Goal: Task Accomplishment & Management: Manage account settings

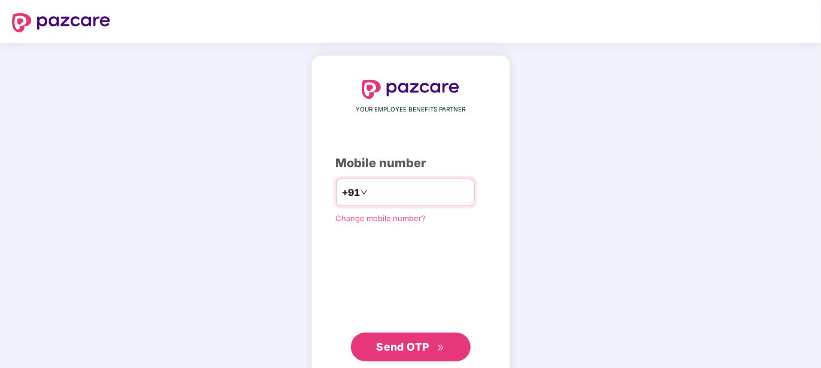
type input "**********"
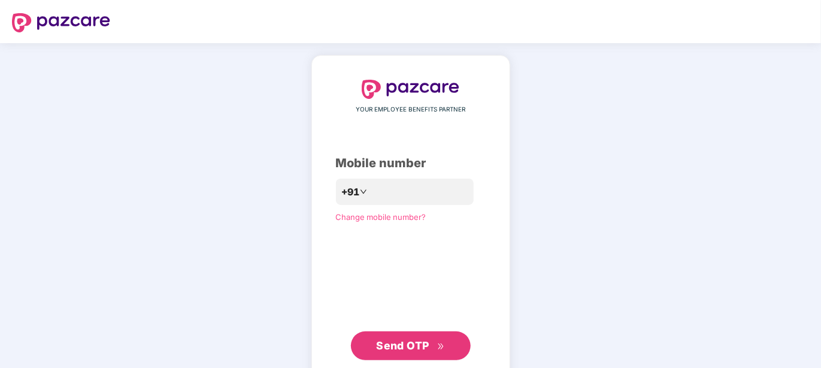
click at [385, 348] on span "Send OTP" at bounding box center [402, 345] width 53 height 13
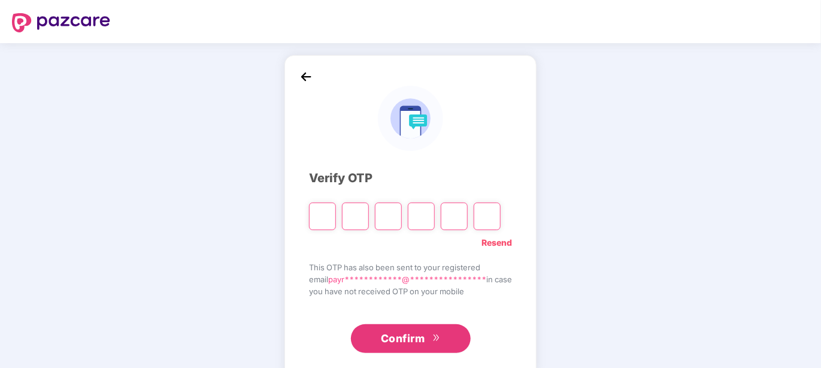
type input "*"
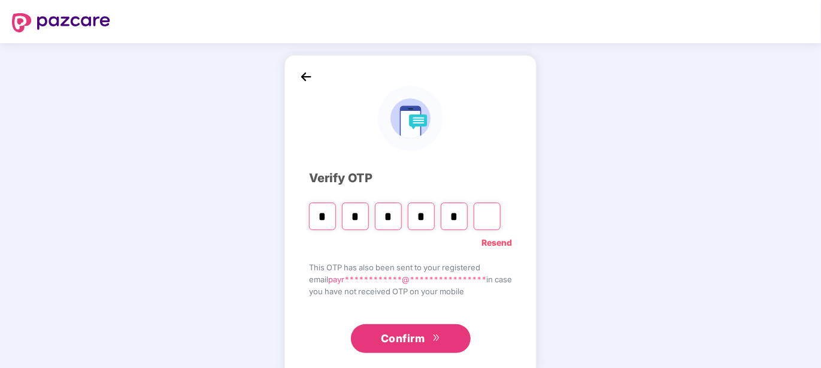
type input "*"
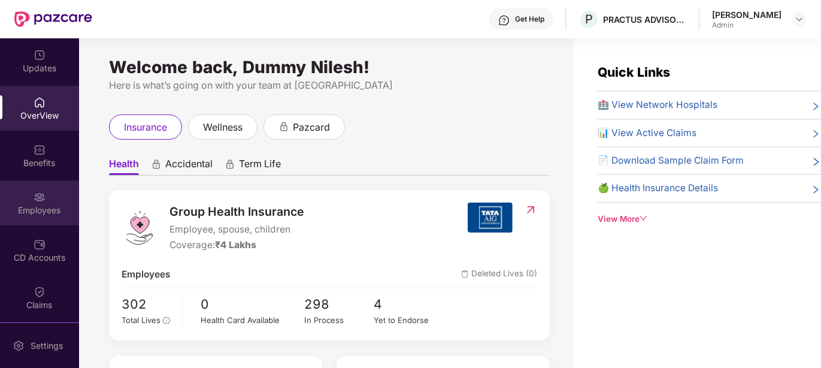
click at [37, 196] on img at bounding box center [40, 197] width 12 height 12
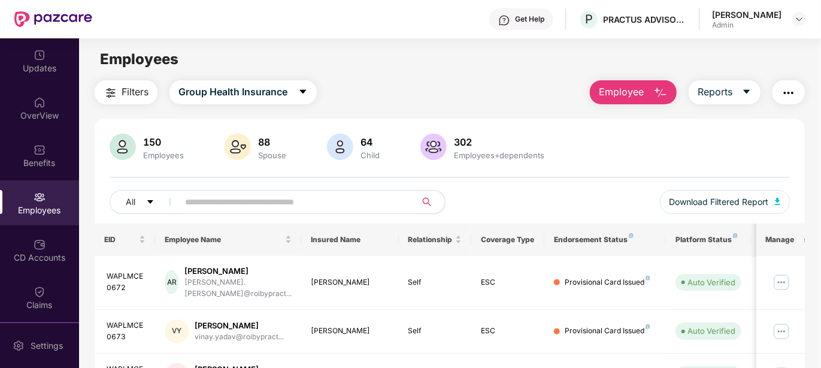
click at [670, 86] on button "Employee" at bounding box center [633, 92] width 87 height 24
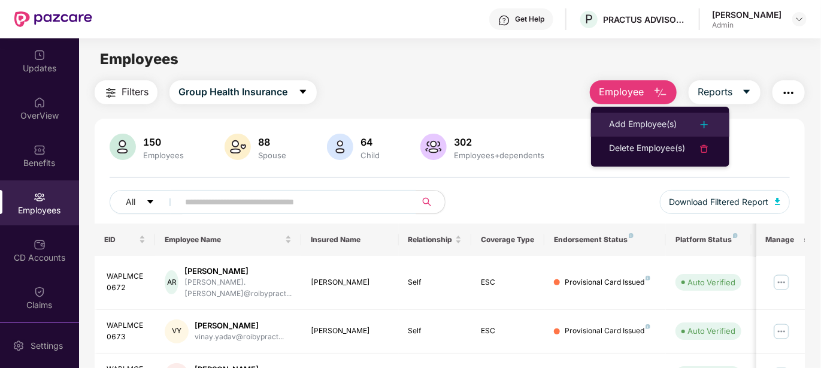
click at [660, 120] on div "Add Employee(s)" at bounding box center [643, 124] width 68 height 14
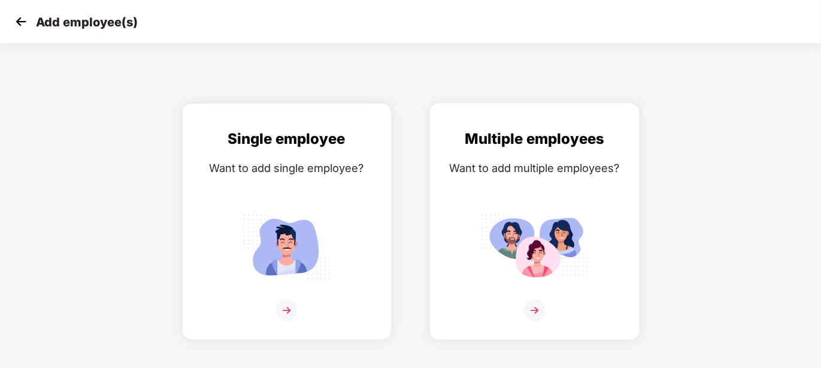
click at [534, 307] on img at bounding box center [535, 311] width 22 height 22
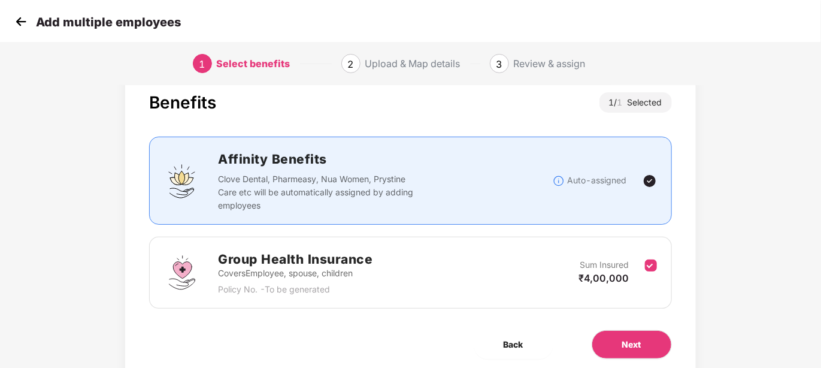
scroll to position [60, 0]
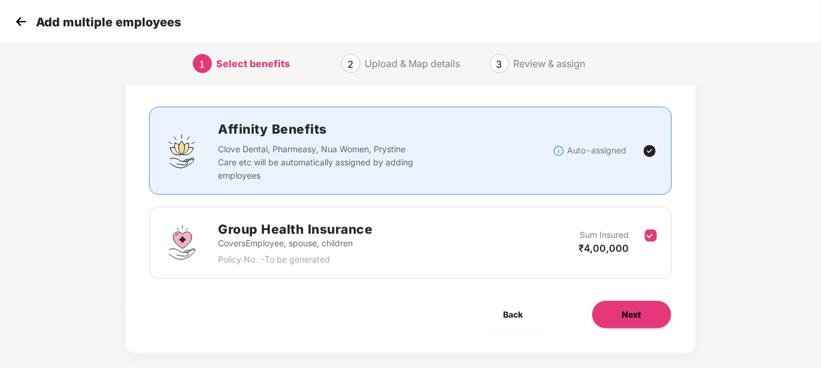
click at [635, 314] on span "Next" at bounding box center [632, 314] width 19 height 13
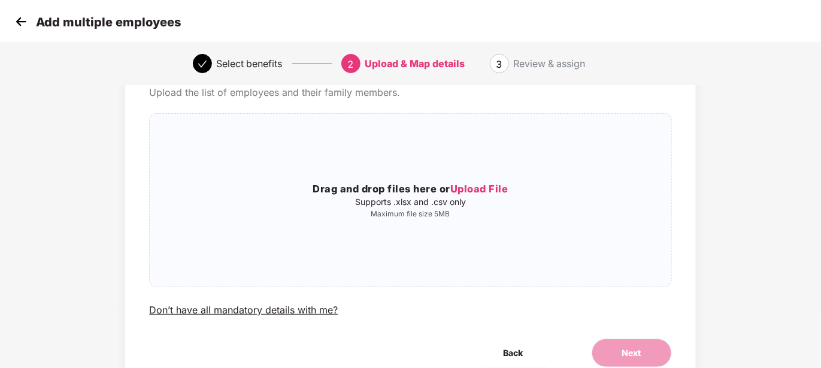
scroll to position [0, 0]
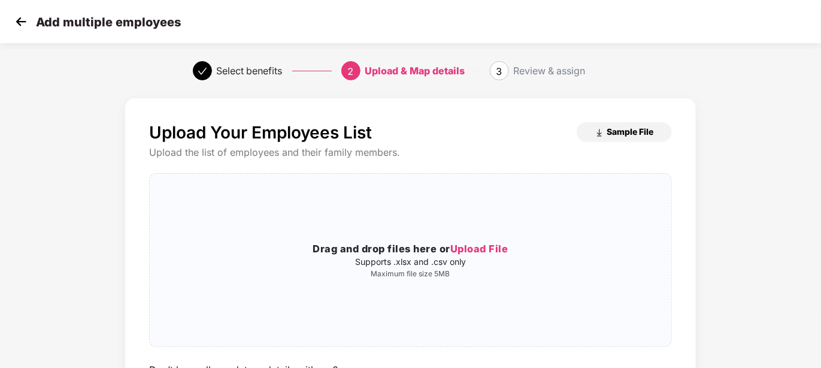
click at [620, 129] on span "Sample File" at bounding box center [631, 131] width 47 height 11
click at [18, 20] on img at bounding box center [21, 22] width 18 height 18
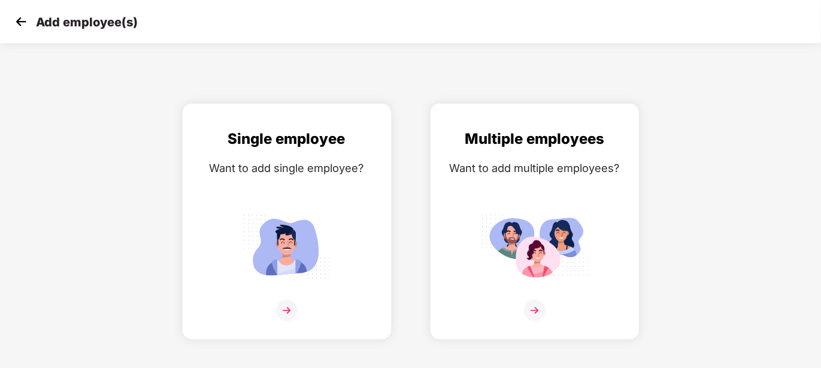
click at [18, 20] on img at bounding box center [21, 22] width 18 height 18
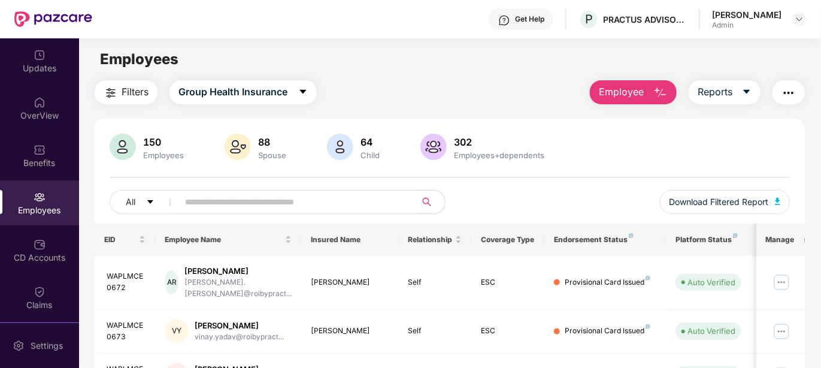
click at [659, 88] on img "button" at bounding box center [661, 93] width 14 height 14
click at [751, 87] on icon "caret-down" at bounding box center [747, 92] width 10 height 10
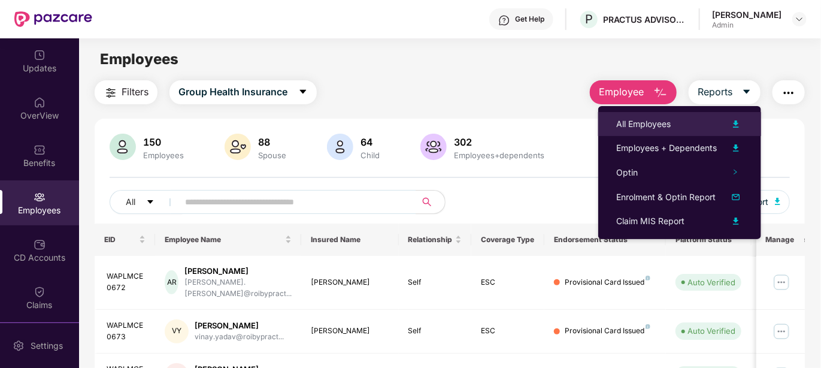
click at [740, 125] on img at bounding box center [736, 124] width 14 height 14
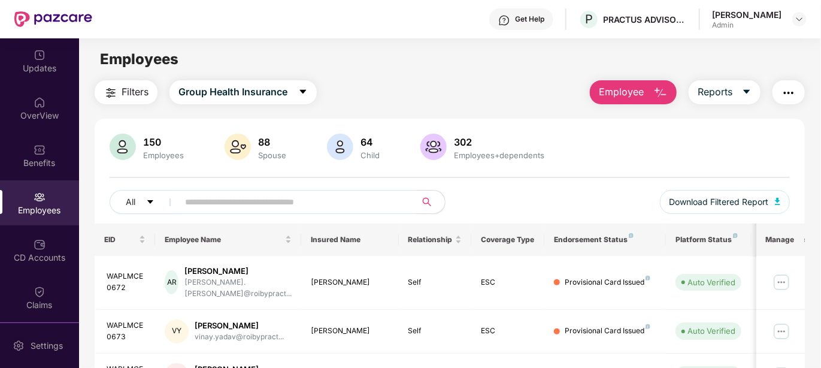
click at [216, 208] on input "text" at bounding box center [292, 202] width 215 height 18
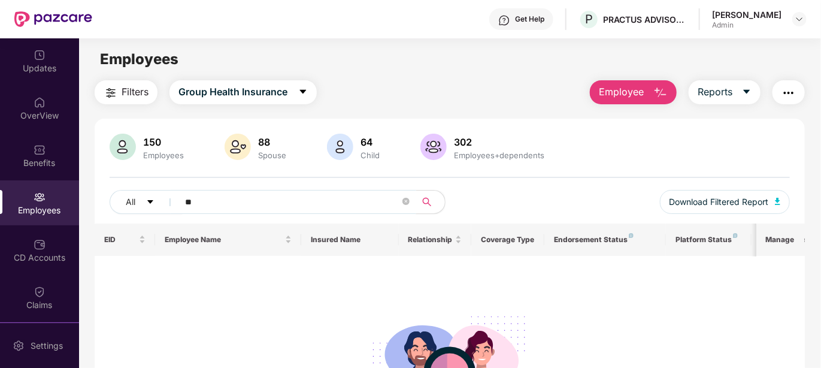
type input "*"
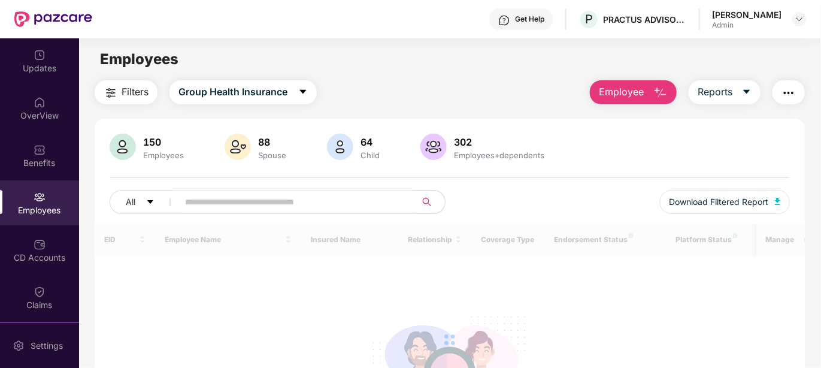
click at [372, 84] on div "Filters Group Health Insurance Employee Reports" at bounding box center [450, 92] width 711 height 24
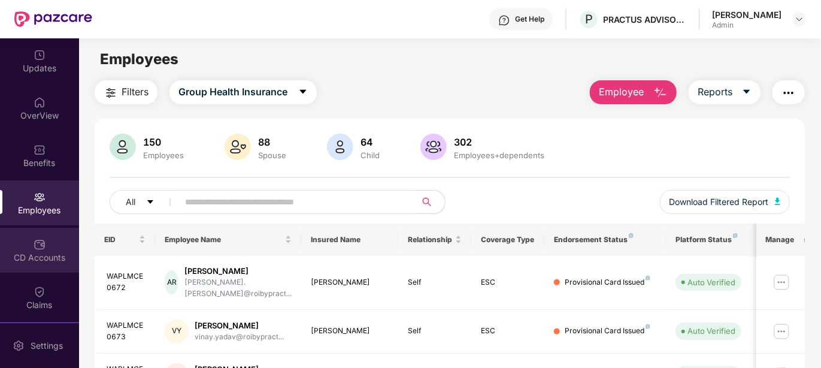
click at [34, 248] on img at bounding box center [40, 244] width 12 height 12
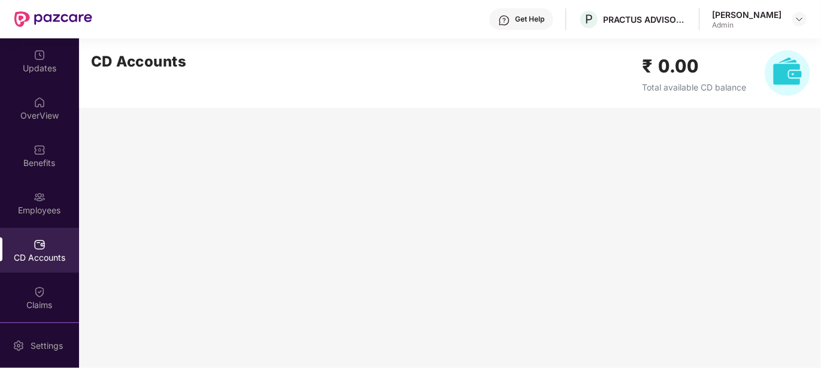
click at [352, 83] on div "CD Accounts ₹ 0.00 Total available CD balance" at bounding box center [451, 73] width 744 height 70
click at [34, 195] on img at bounding box center [40, 197] width 12 height 12
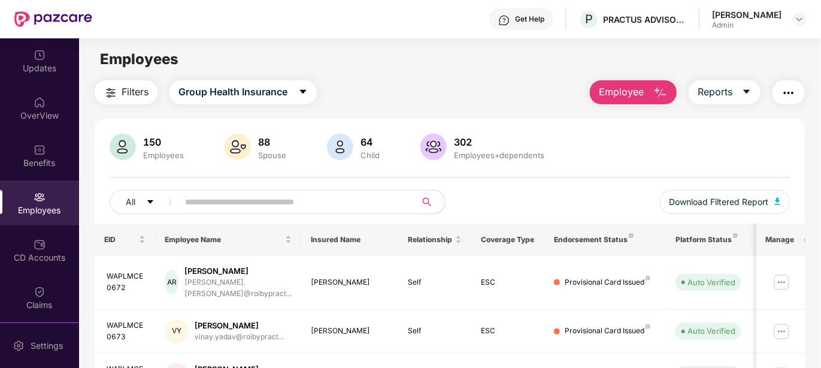
click at [213, 206] on input "text" at bounding box center [292, 202] width 215 height 18
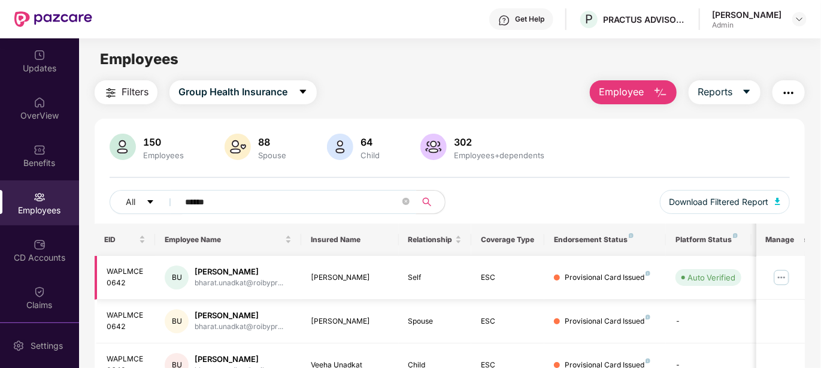
type input "******"
click at [786, 271] on img at bounding box center [781, 277] width 19 height 19
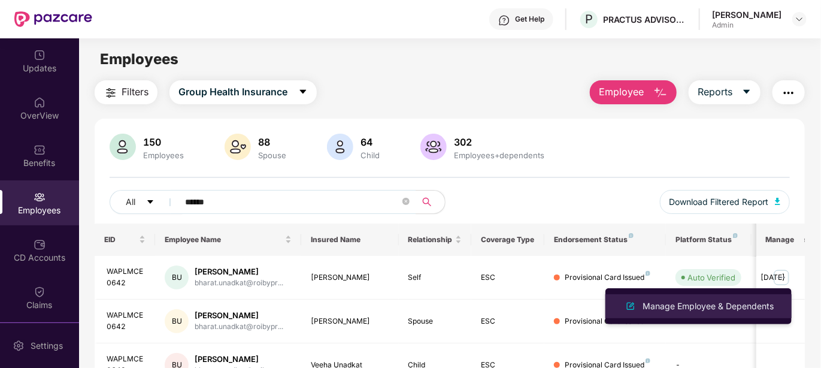
click at [722, 308] on div "Manage Employee & Dependents" at bounding box center [709, 306] width 136 height 13
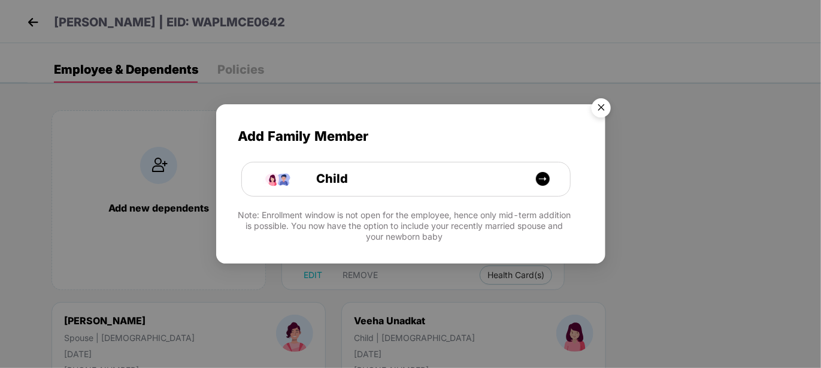
click at [602, 110] on img "Close" at bounding box center [602, 110] width 34 height 34
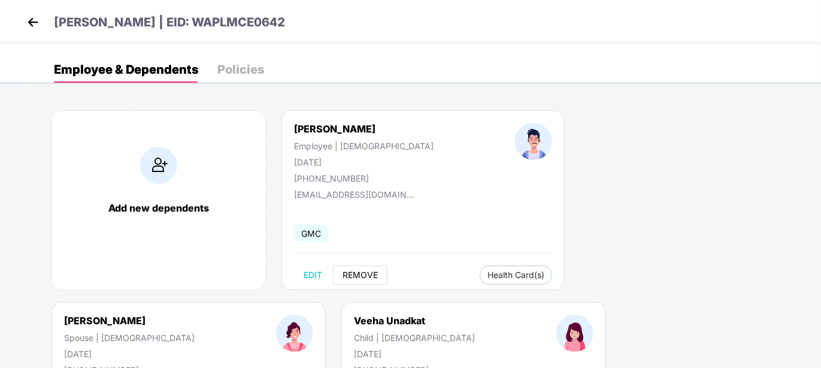
click at [369, 273] on span "REMOVE" at bounding box center [360, 275] width 35 height 10
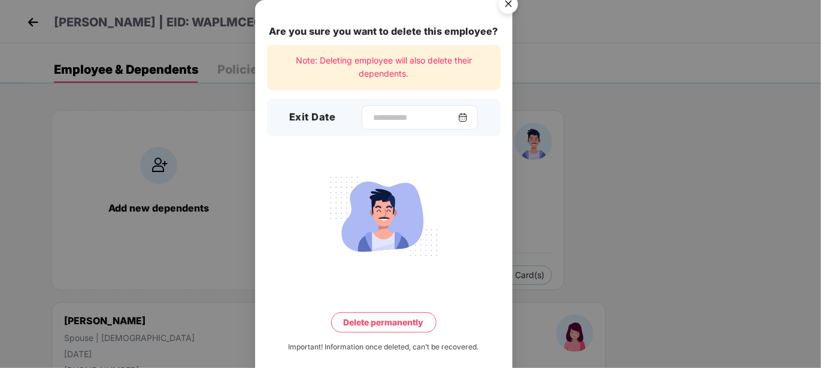
click at [468, 116] on img at bounding box center [463, 118] width 10 height 10
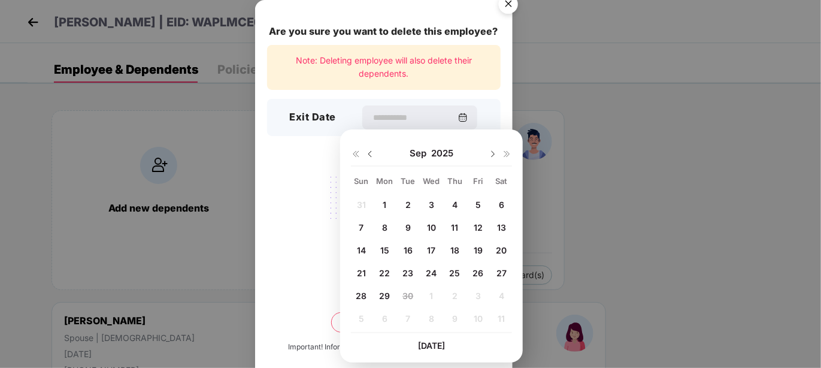
click at [457, 226] on span "11" at bounding box center [454, 227] width 7 height 10
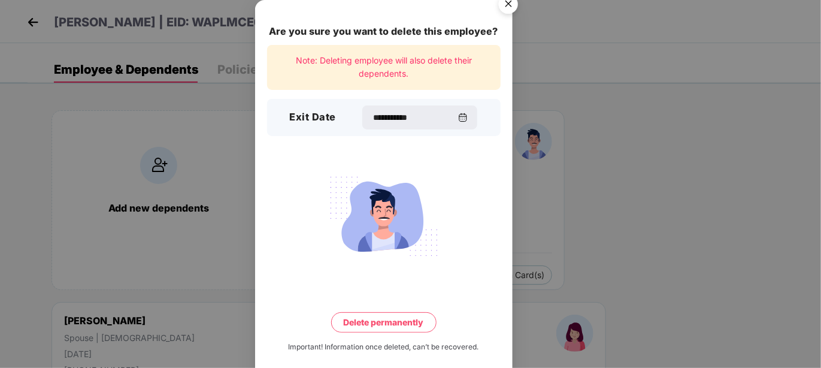
type input "**********"
click at [395, 316] on button "Delete permanently" at bounding box center [383, 322] width 105 height 20
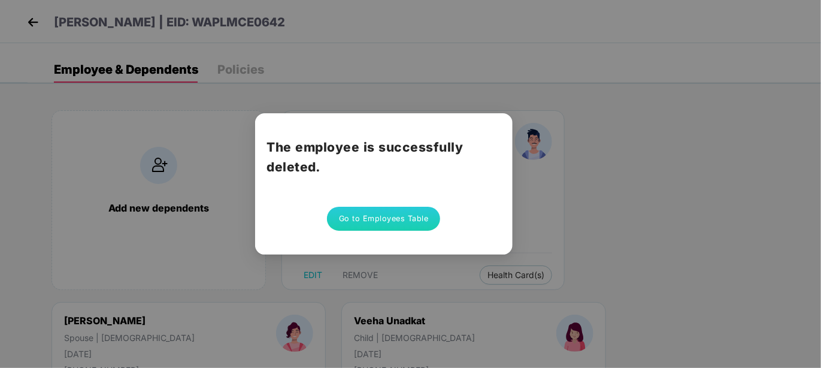
click at [395, 222] on button "Go to Employees Table" at bounding box center [384, 219] width 114 height 24
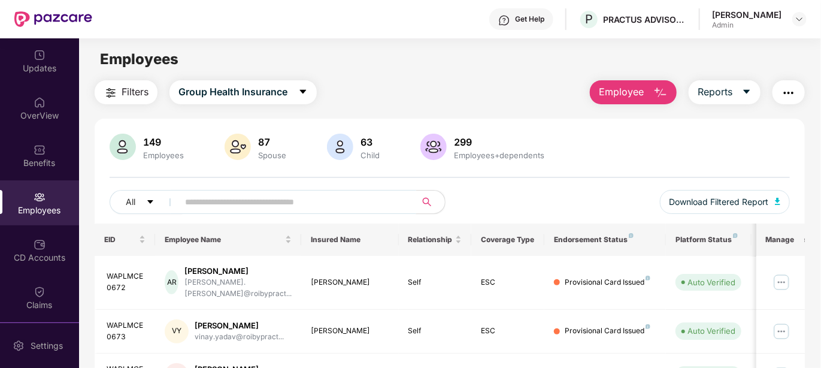
click at [315, 203] on input "text" at bounding box center [292, 202] width 215 height 18
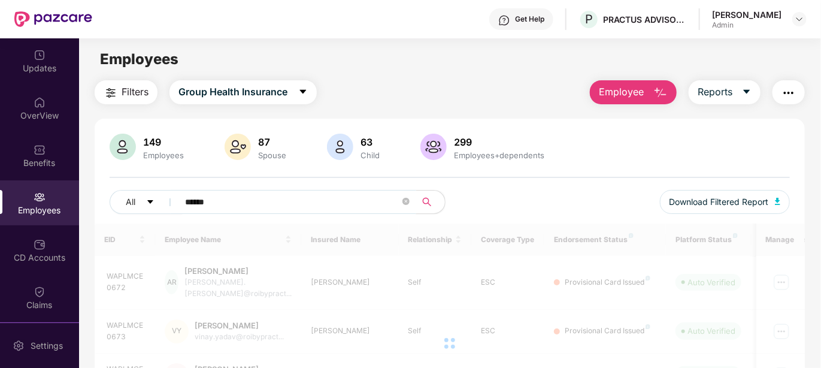
type input "******"
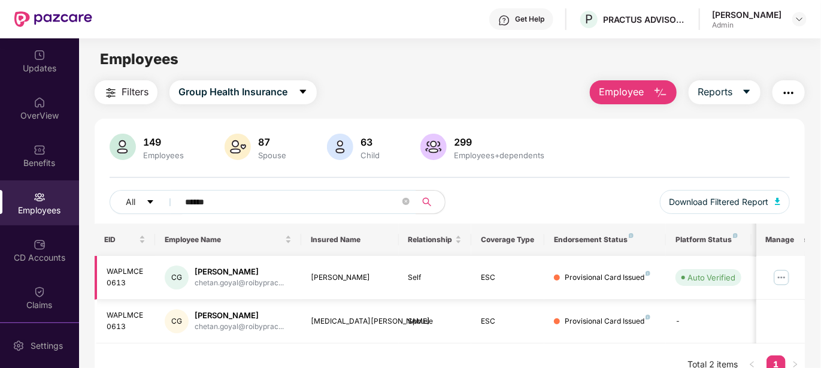
click at [783, 274] on img at bounding box center [781, 277] width 19 height 19
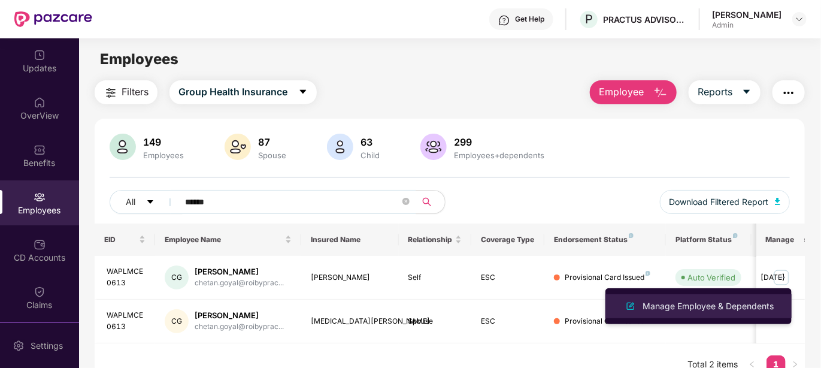
click at [698, 308] on div "Manage Employee & Dependents" at bounding box center [709, 306] width 136 height 13
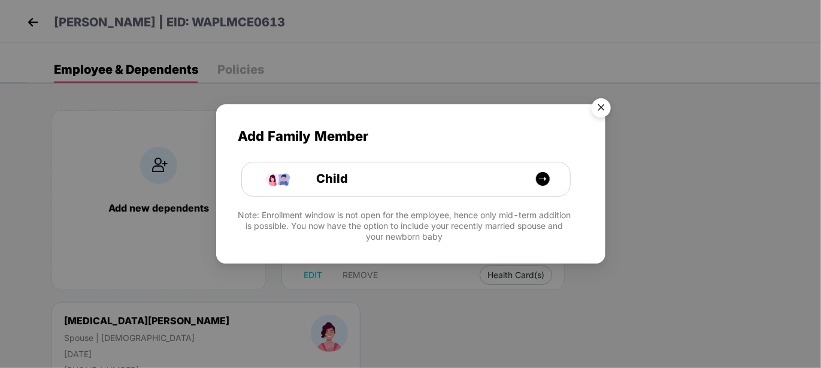
click at [604, 107] on img "Close" at bounding box center [602, 110] width 34 height 34
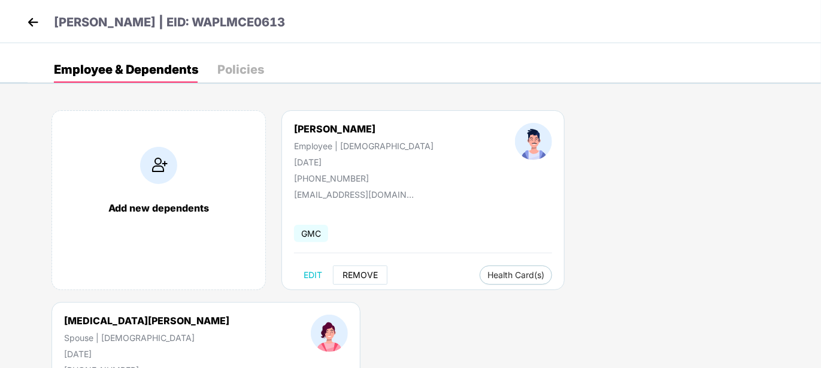
click at [362, 270] on span "REMOVE" at bounding box center [360, 275] width 35 height 10
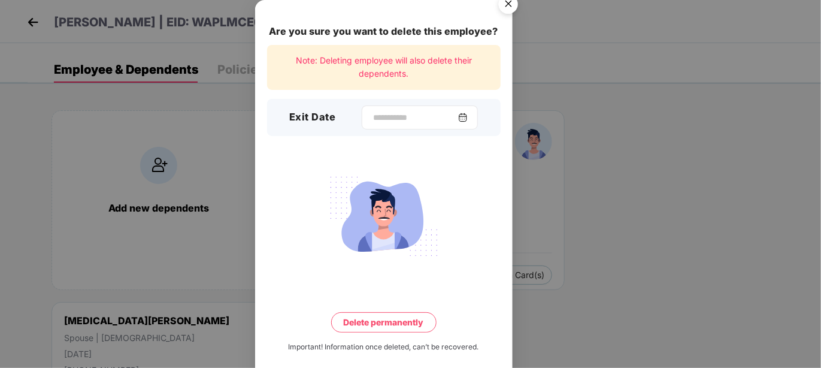
click at [468, 118] on img at bounding box center [463, 118] width 10 height 10
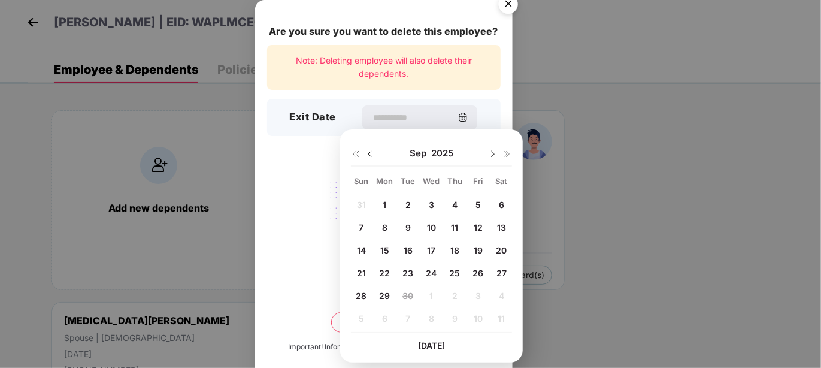
click at [433, 246] on span "17" at bounding box center [431, 250] width 8 height 10
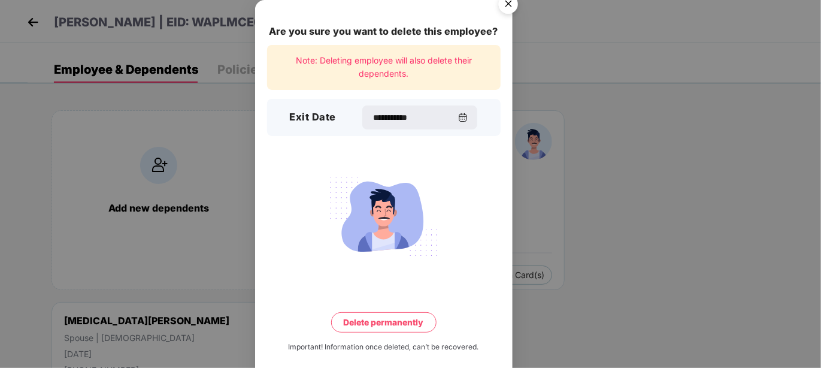
type input "**********"
click at [391, 326] on button "Delete permanently" at bounding box center [383, 322] width 105 height 20
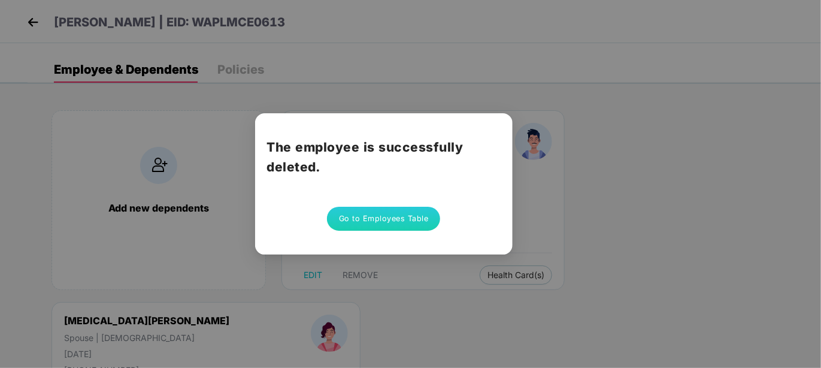
click at [395, 212] on button "Go to Employees Table" at bounding box center [384, 219] width 114 height 24
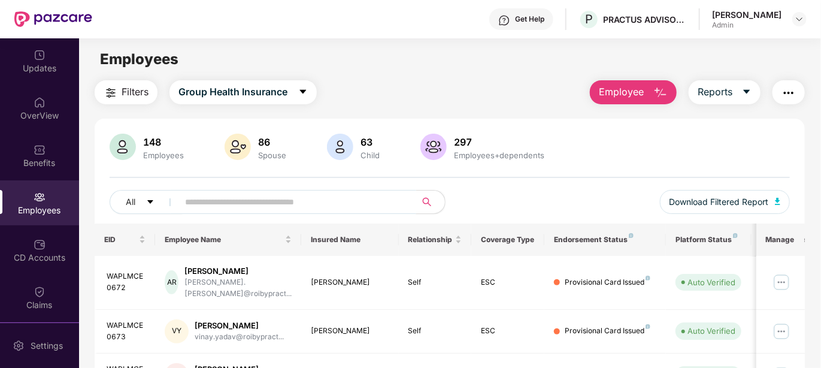
click at [395, 196] on input "text" at bounding box center [292, 202] width 215 height 18
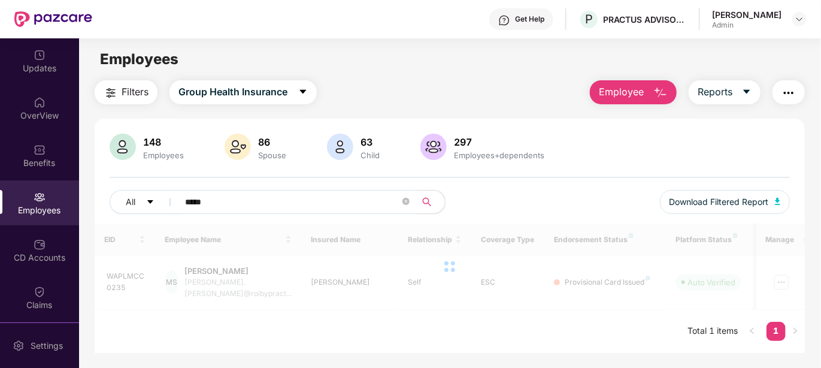
type input "*****"
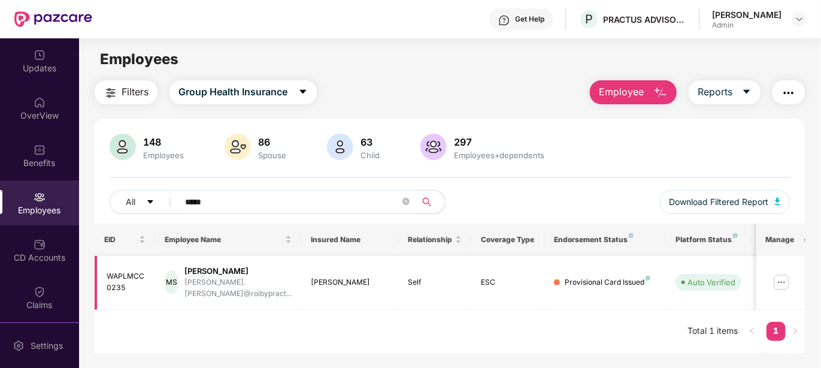
click at [786, 273] on img at bounding box center [781, 282] width 19 height 19
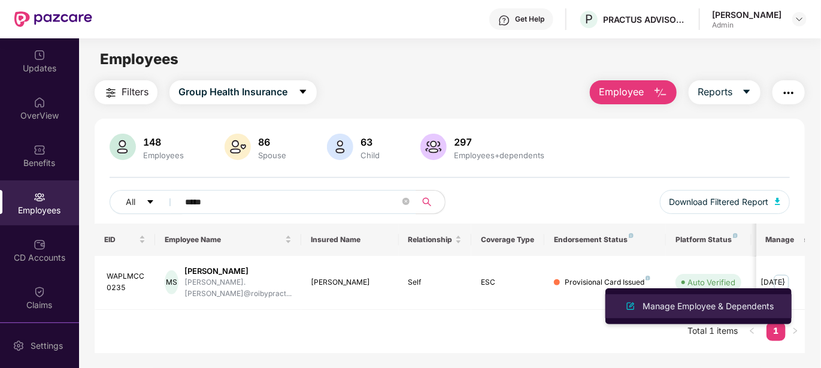
click at [724, 299] on div "Manage Employee & Dependents" at bounding box center [698, 306] width 155 height 14
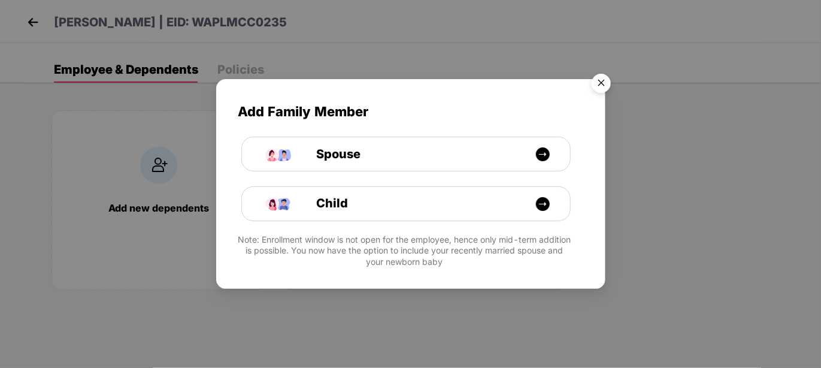
click at [602, 81] on img "Close" at bounding box center [602, 85] width 34 height 34
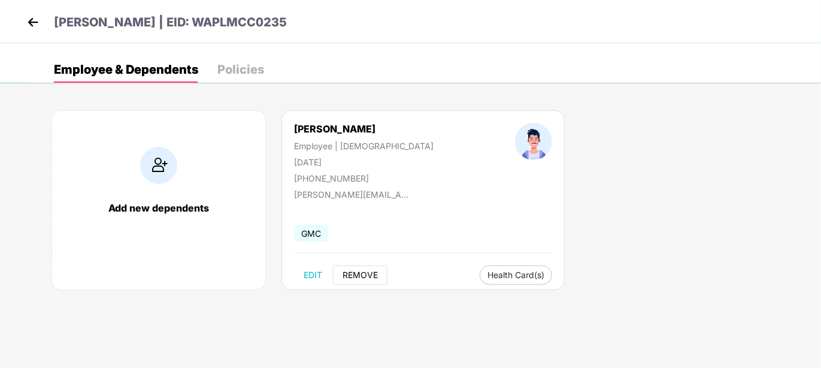
click at [361, 273] on span "REMOVE" at bounding box center [360, 275] width 35 height 10
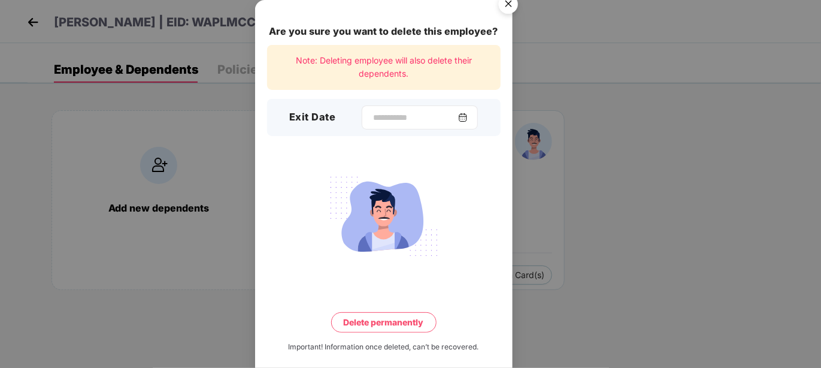
click at [468, 114] on img at bounding box center [463, 118] width 10 height 10
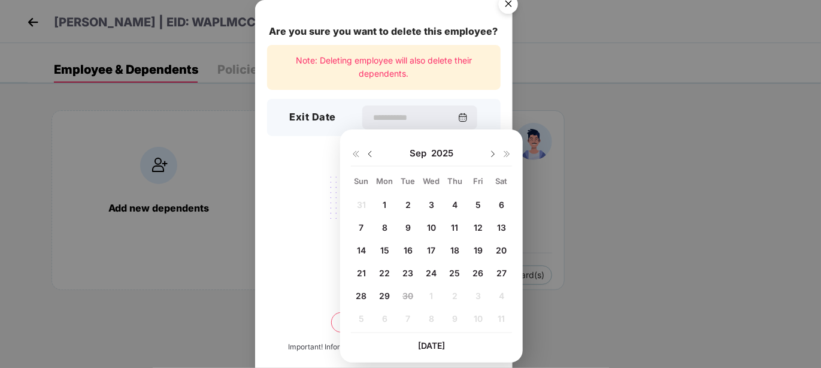
click at [386, 197] on div "1" at bounding box center [385, 204] width 18 height 18
type input "**********"
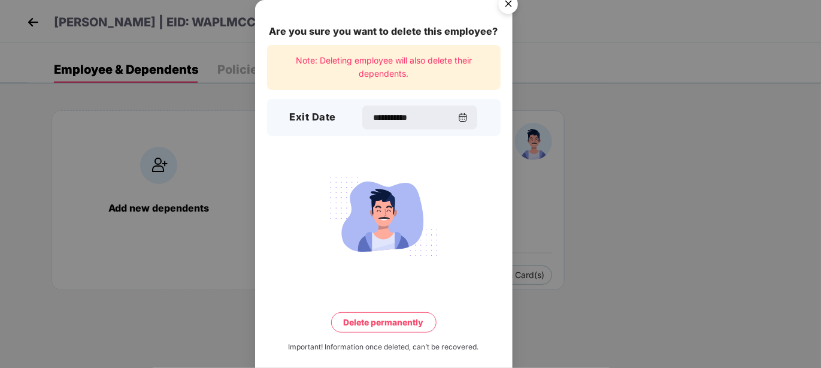
click at [373, 317] on button "Delete permanently" at bounding box center [383, 322] width 105 height 20
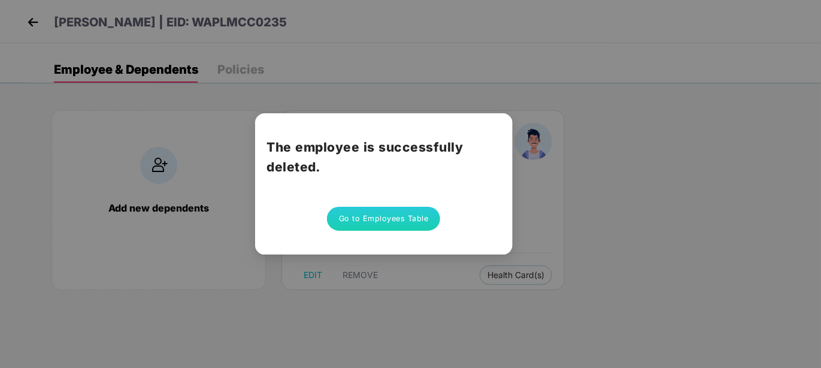
click at [397, 219] on button "Go to Employees Table" at bounding box center [384, 219] width 114 height 24
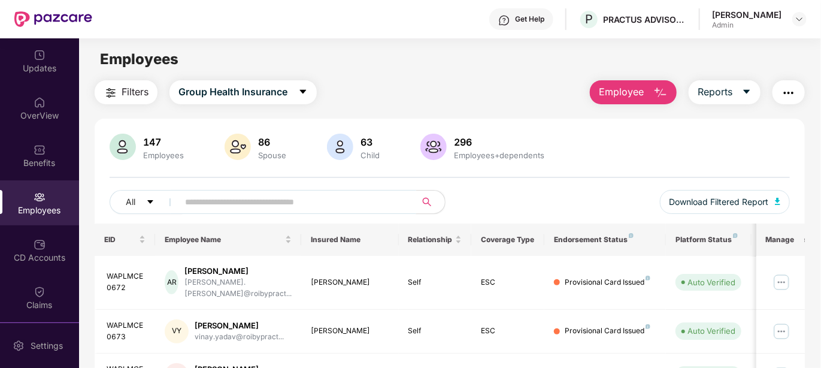
click at [232, 206] on input "text" at bounding box center [292, 202] width 215 height 18
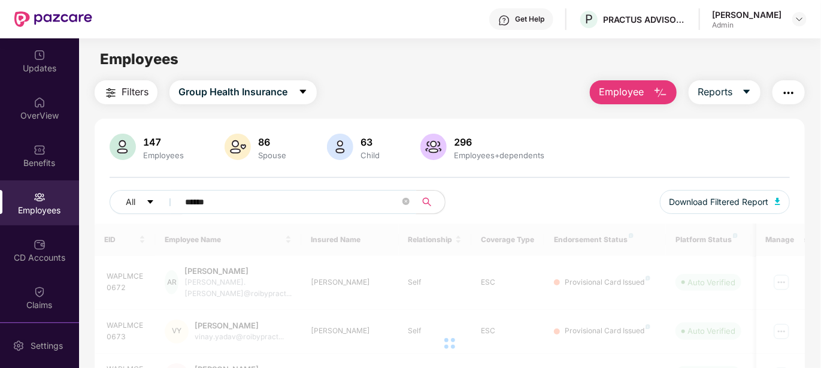
type input "******"
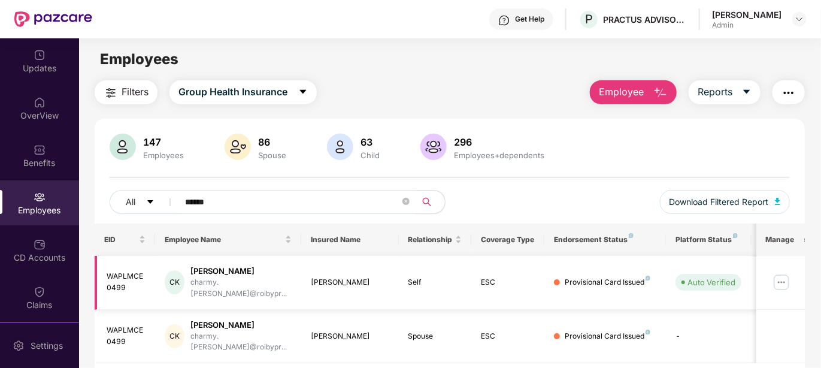
click at [791, 275] on img at bounding box center [781, 282] width 19 height 19
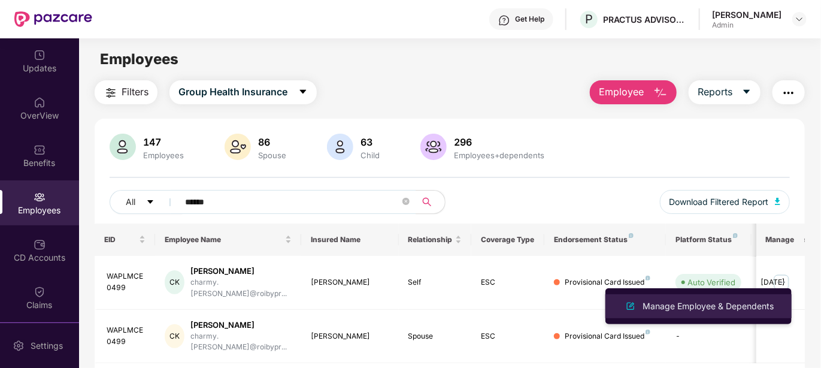
click at [713, 309] on div "Manage Employee & Dependents" at bounding box center [709, 306] width 136 height 13
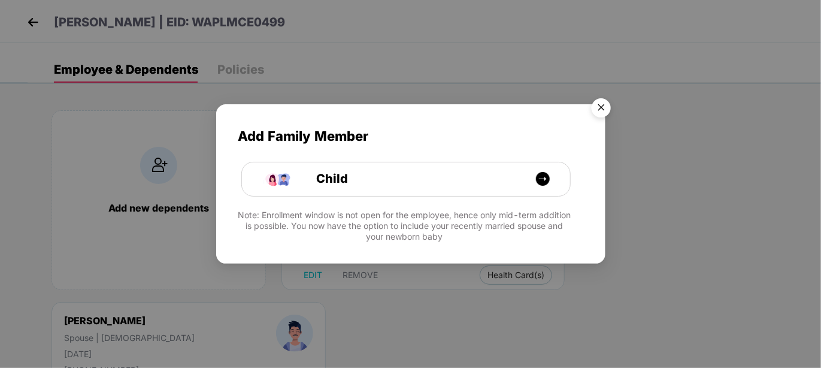
click at [599, 105] on img "Close" at bounding box center [602, 110] width 34 height 34
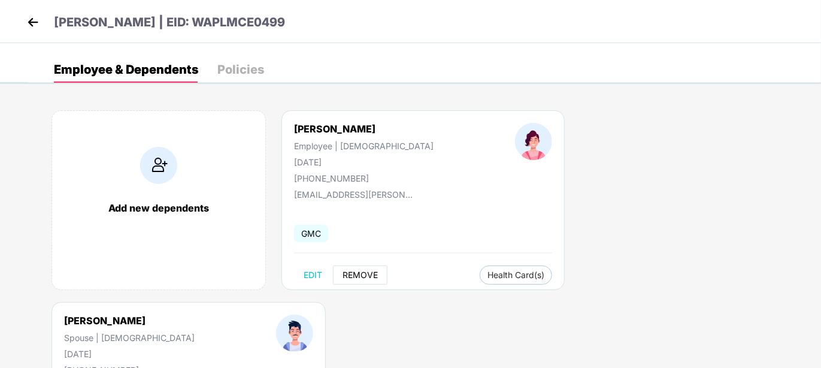
click at [354, 270] on span "REMOVE" at bounding box center [360, 275] width 35 height 10
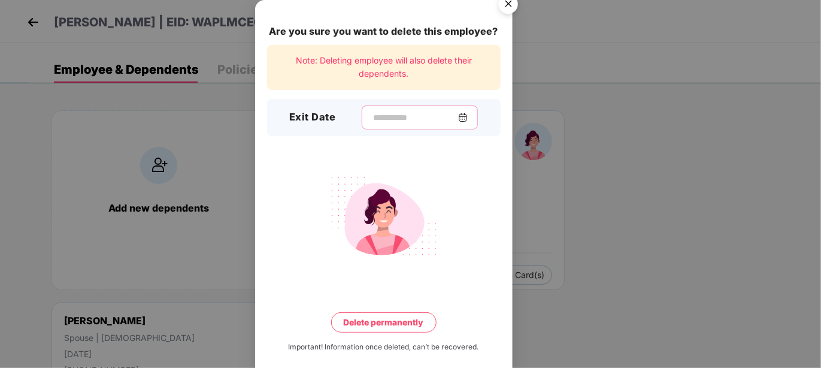
click at [428, 120] on input at bounding box center [415, 117] width 86 height 13
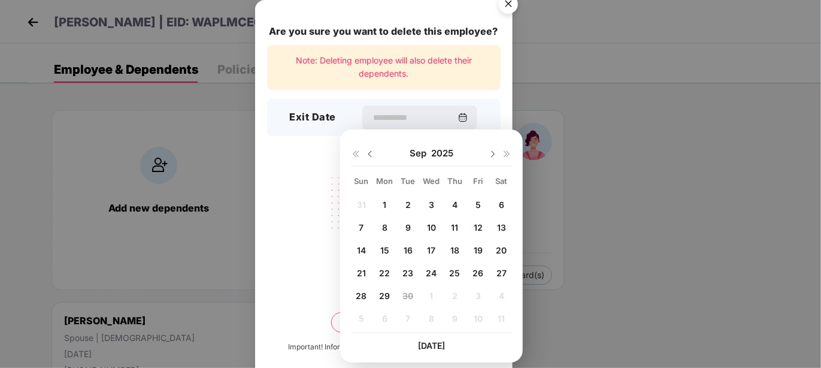
click at [458, 270] on span "25" at bounding box center [454, 273] width 11 height 10
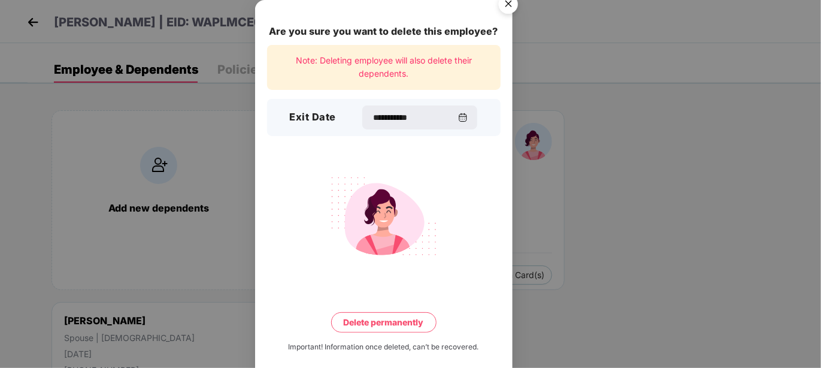
type input "**********"
click at [398, 324] on button "Delete permanently" at bounding box center [383, 322] width 105 height 20
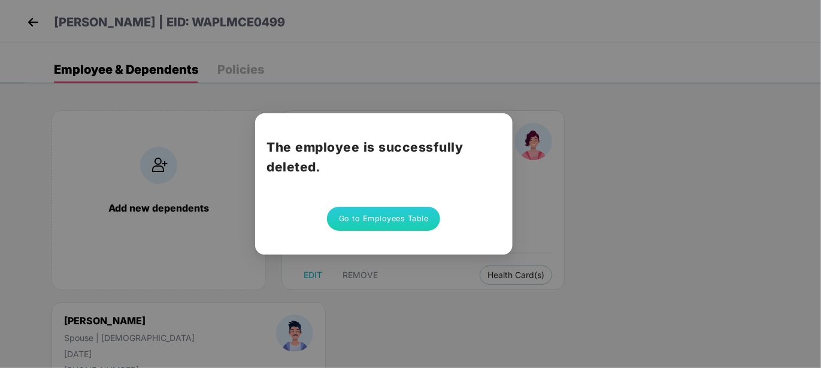
click at [389, 218] on button "Go to Employees Table" at bounding box center [384, 219] width 114 height 24
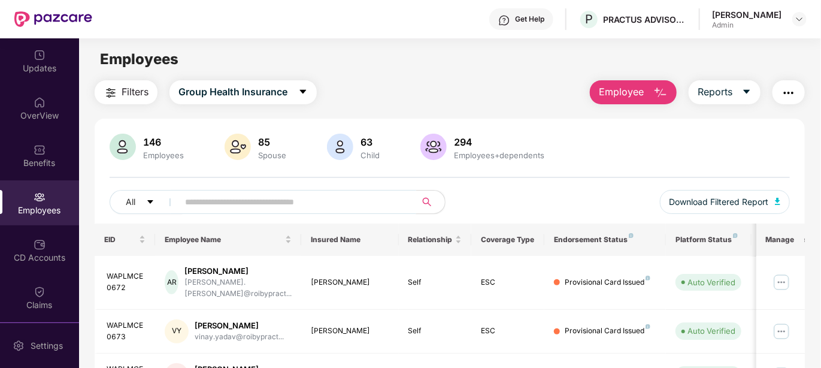
click at [364, 200] on input "text" at bounding box center [292, 202] width 215 height 18
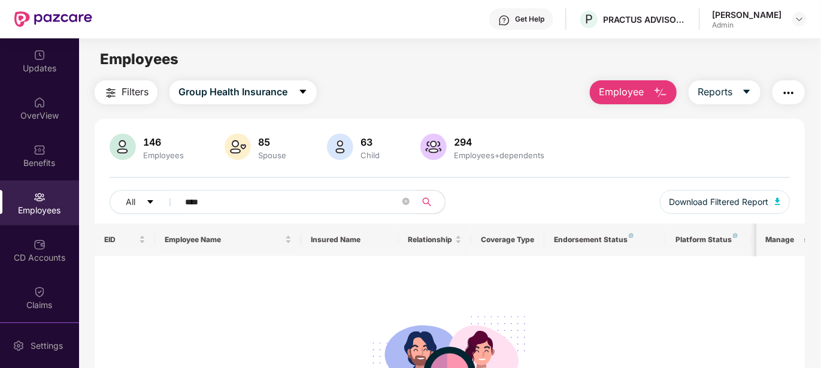
click at [292, 203] on input "****" at bounding box center [292, 202] width 215 height 18
type input "*"
click at [292, 203] on input "********" at bounding box center [292, 202] width 215 height 18
type input "*"
click at [567, 174] on div "146 Employees 85 Spouse 63 Child 294 Employees+dependents All **** Download Fil…" at bounding box center [450, 179] width 711 height 90
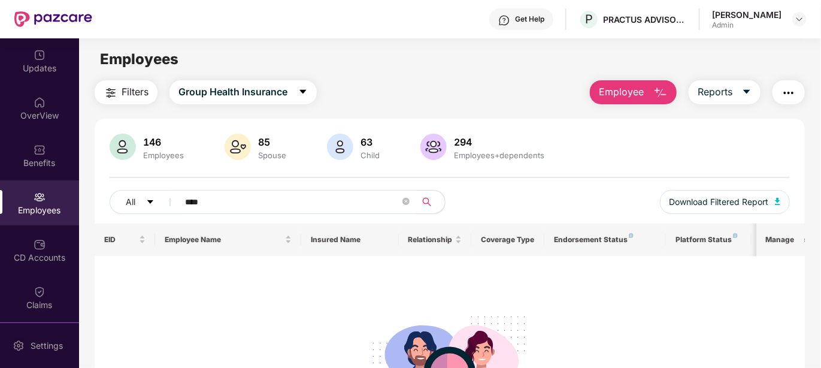
click at [318, 194] on input "****" at bounding box center [292, 202] width 215 height 18
type input "*"
type input "*****"
click at [666, 87] on img "button" at bounding box center [661, 93] width 14 height 14
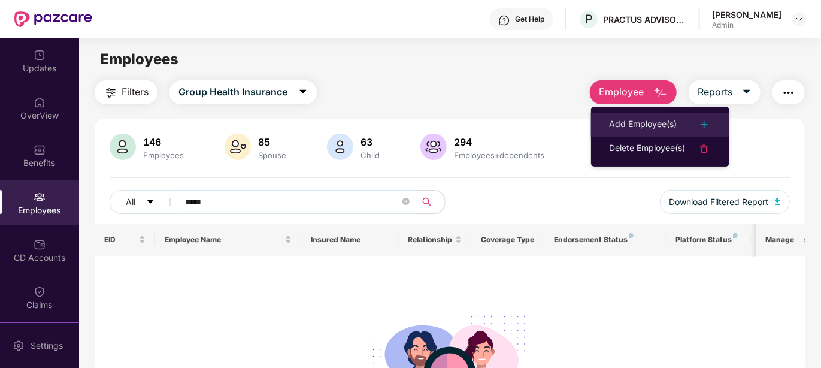
click at [636, 121] on div "Add Employee(s)" at bounding box center [643, 124] width 68 height 14
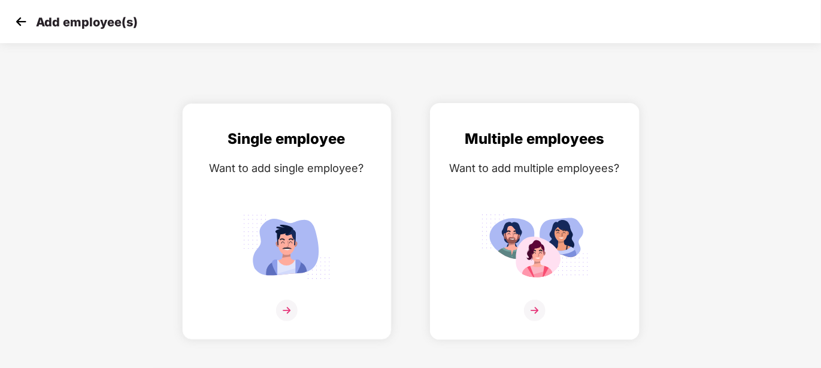
click at [533, 306] on img at bounding box center [535, 311] width 22 height 22
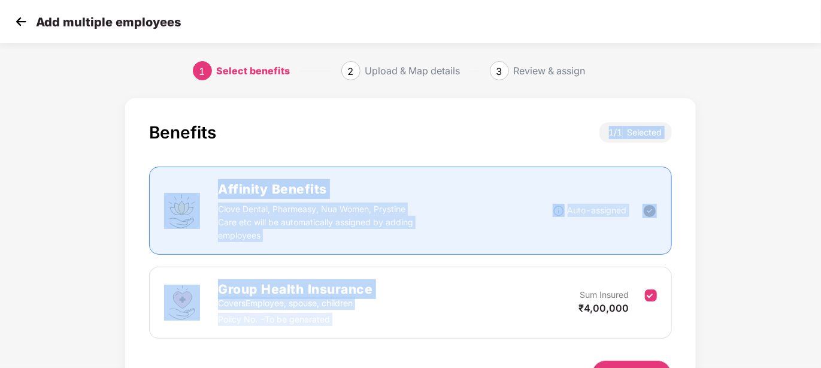
click at [430, 150] on div "Benefits 1 / 1 Selected Affinity Benefits Clove Dental, Pharmeasy, Nua Women, P…" at bounding box center [410, 230] width 522 height 216
click at [430, 150] on div "Benefits 1 / 1 Selected" at bounding box center [410, 138] width 522 height 32
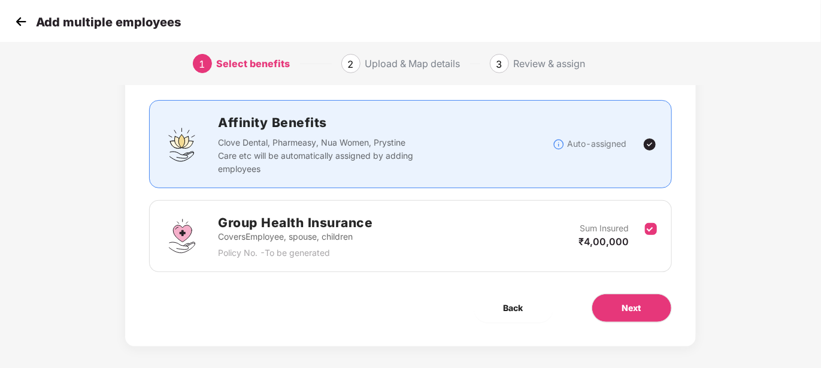
scroll to position [74, 0]
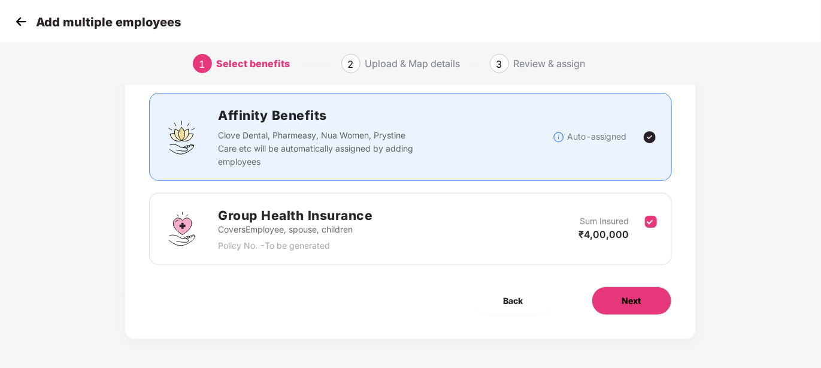
click at [639, 295] on span "Next" at bounding box center [632, 300] width 19 height 13
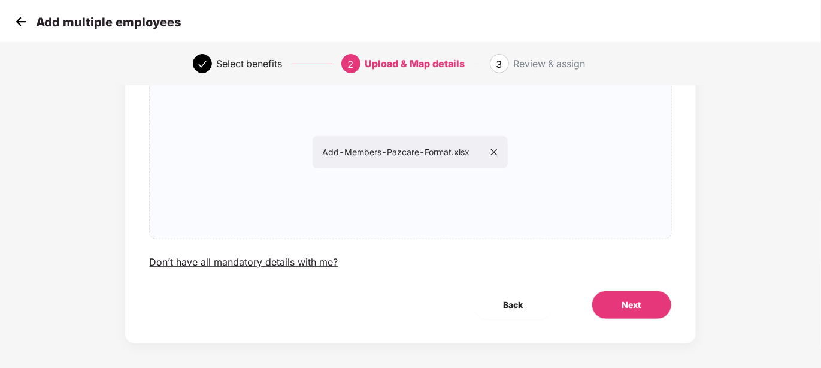
scroll to position [113, 0]
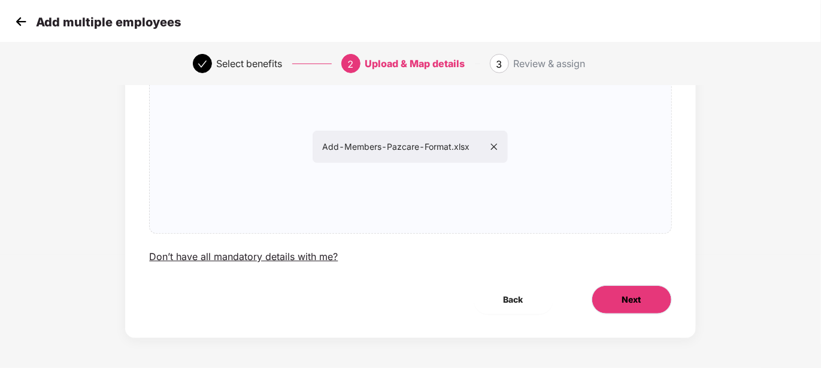
click at [636, 299] on span "Next" at bounding box center [632, 299] width 19 height 13
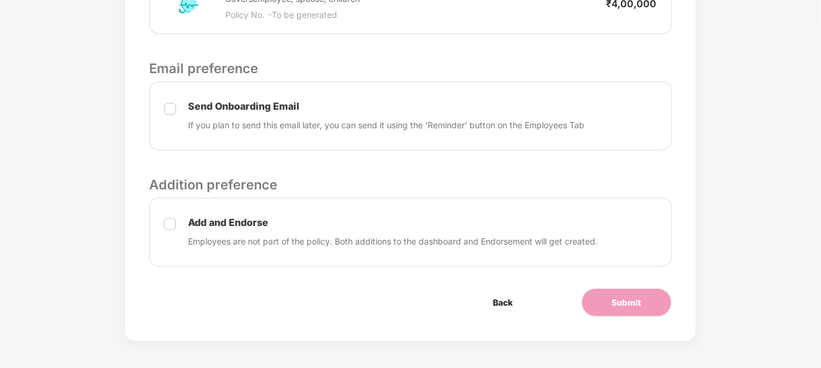
scroll to position [427, 0]
click at [613, 297] on span "Submit" at bounding box center [626, 301] width 29 height 13
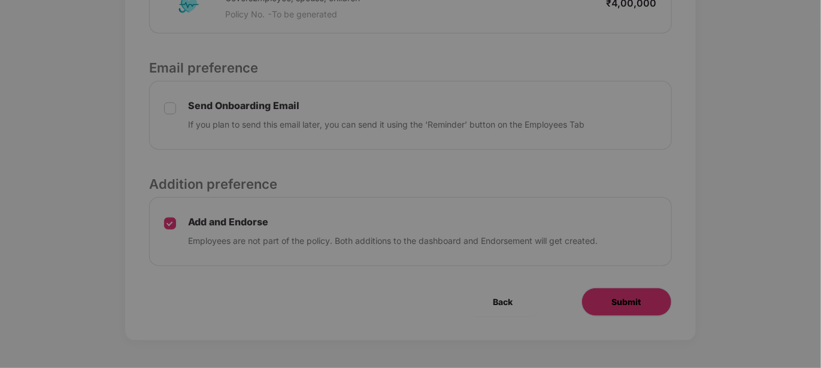
scroll to position [0, 0]
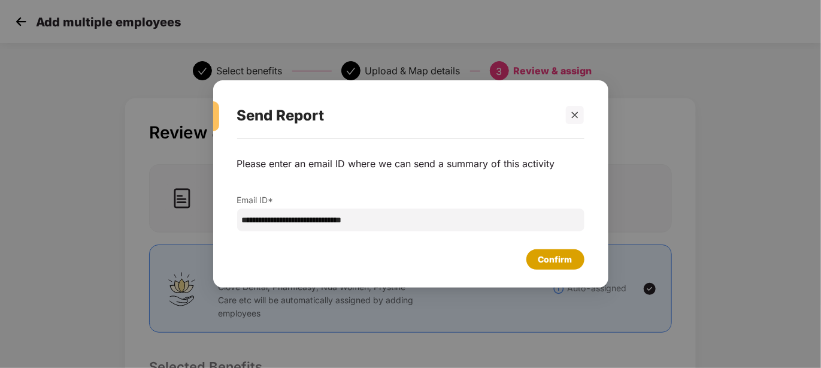
click at [554, 253] on div "Confirm" at bounding box center [556, 259] width 34 height 13
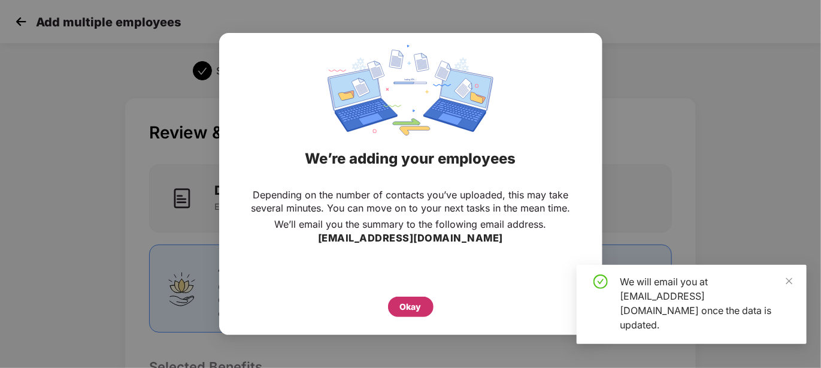
click at [412, 313] on div "Okay" at bounding box center [411, 307] width 46 height 20
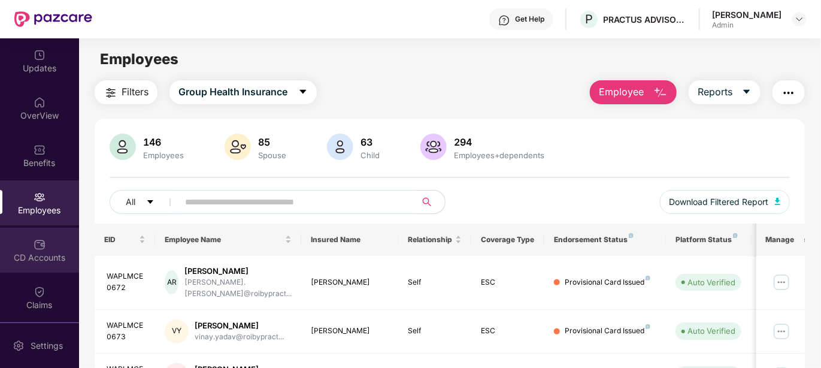
click at [38, 242] on img at bounding box center [40, 244] width 12 height 12
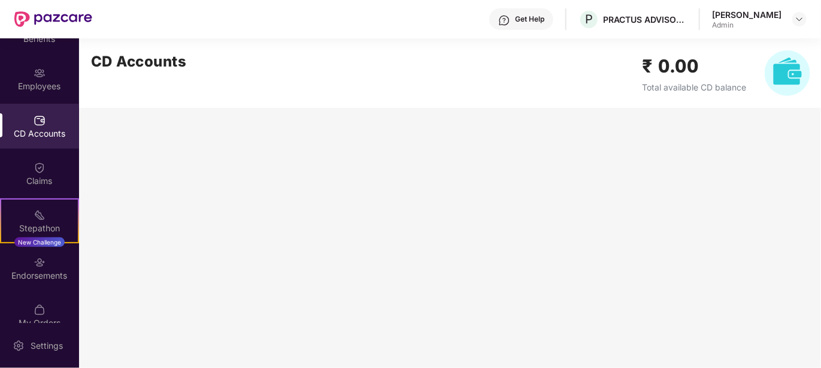
scroll to position [141, 0]
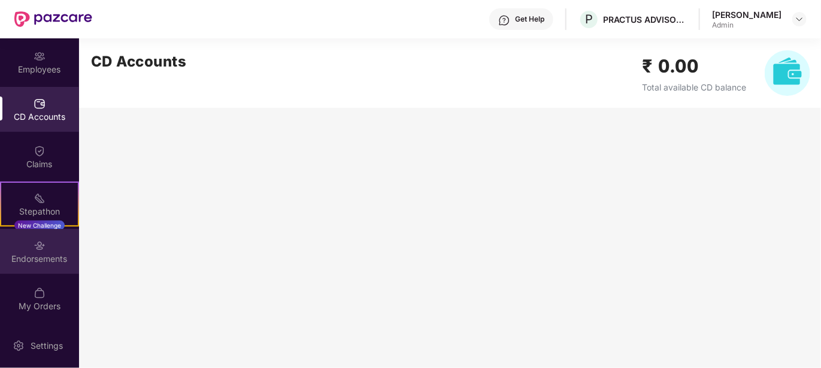
click at [54, 264] on div "Endorsements" at bounding box center [39, 259] width 79 height 12
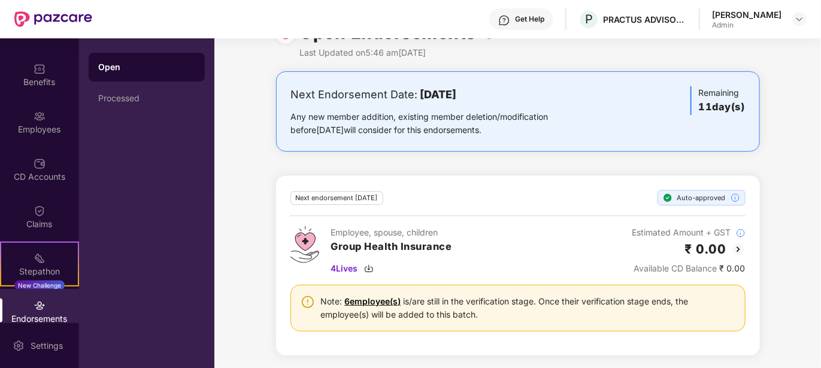
scroll to position [51, 0]
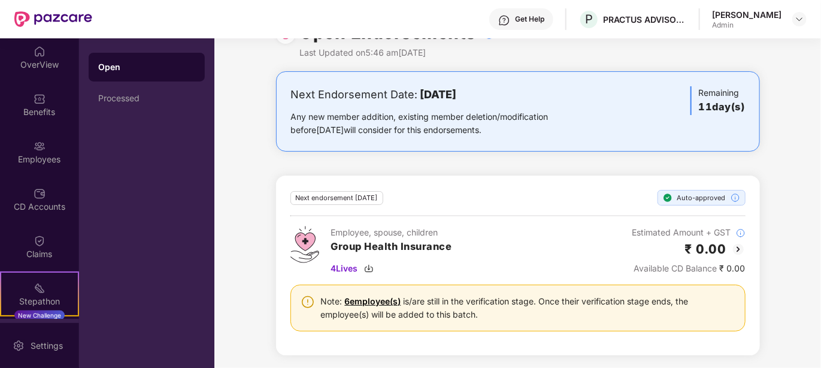
click at [549, 67] on div "Open Endorsements Last Updated on 5:46 am[DATE]" at bounding box center [518, 38] width 484 height 66
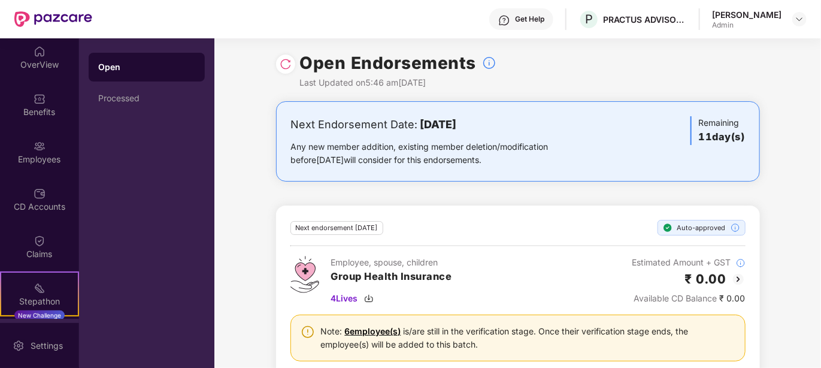
scroll to position [0, 0]
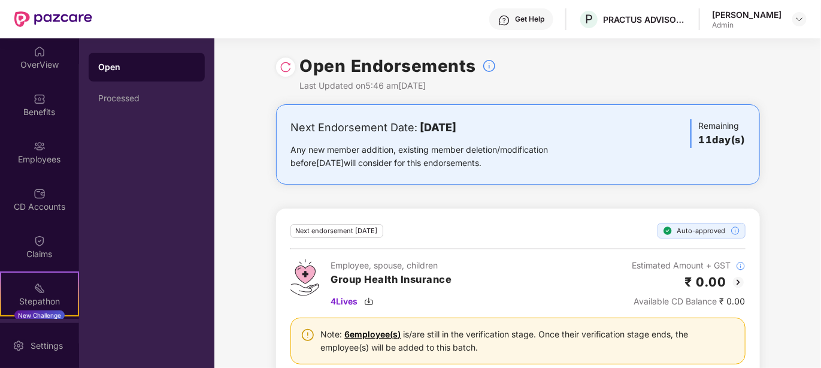
click at [289, 68] on img at bounding box center [286, 67] width 12 height 12
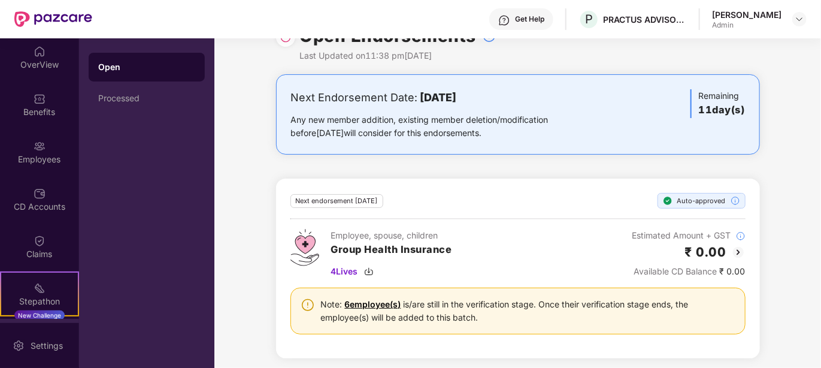
scroll to position [33, 0]
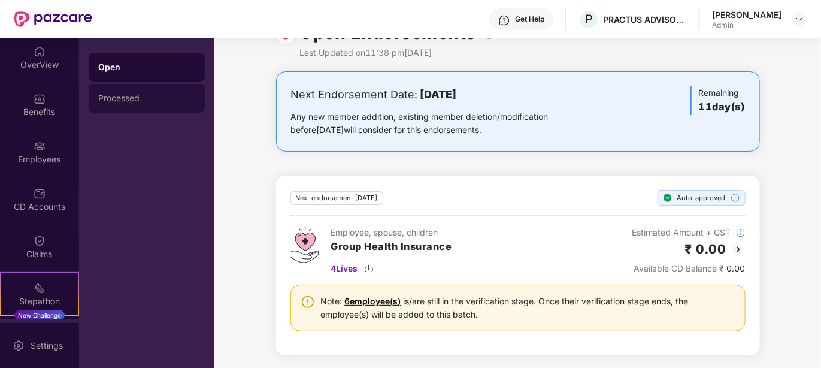
click at [130, 94] on div "Processed" at bounding box center [146, 98] width 97 height 10
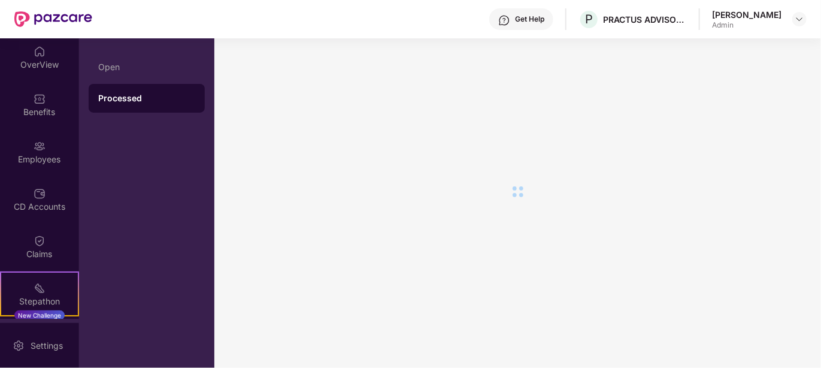
scroll to position [0, 0]
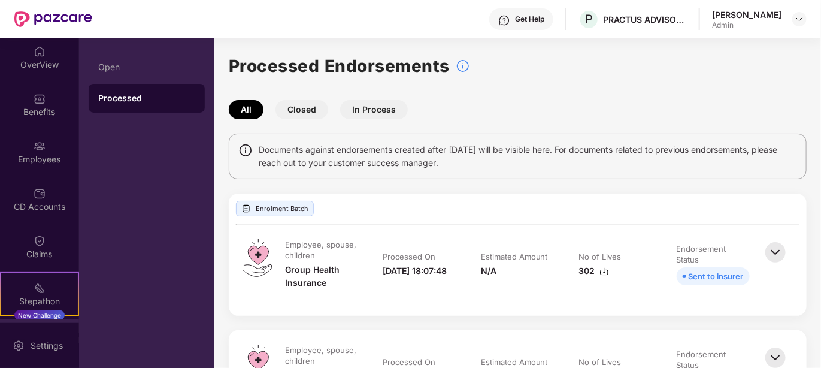
click at [373, 105] on button "In Process" at bounding box center [374, 109] width 68 height 19
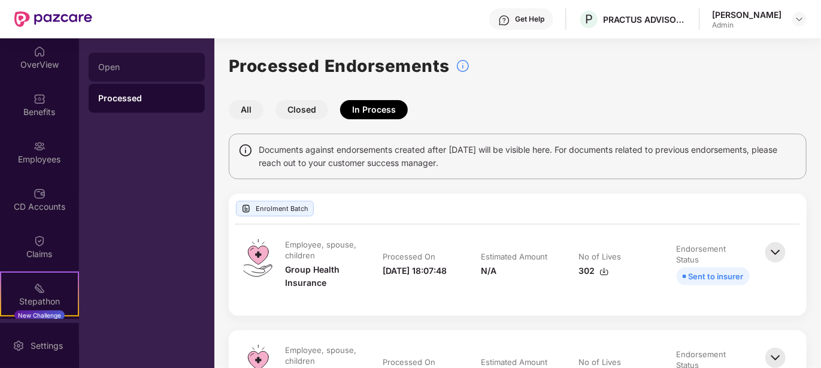
click at [110, 65] on div "Open" at bounding box center [146, 67] width 97 height 10
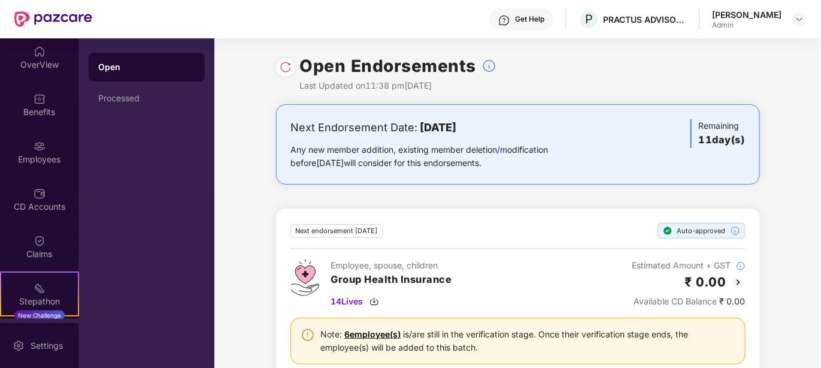
click at [280, 64] on img at bounding box center [286, 67] width 12 height 12
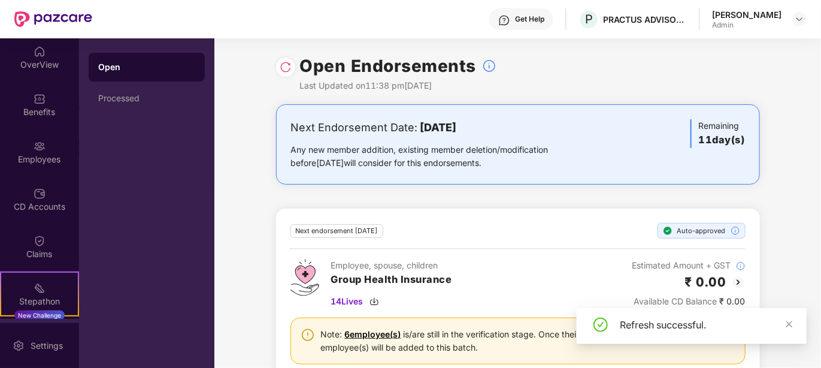
click at [481, 239] on div "Next endorsement [DATE] Auto-approved Employee, spouse, children Group Health I…" at bounding box center [518, 298] width 455 height 151
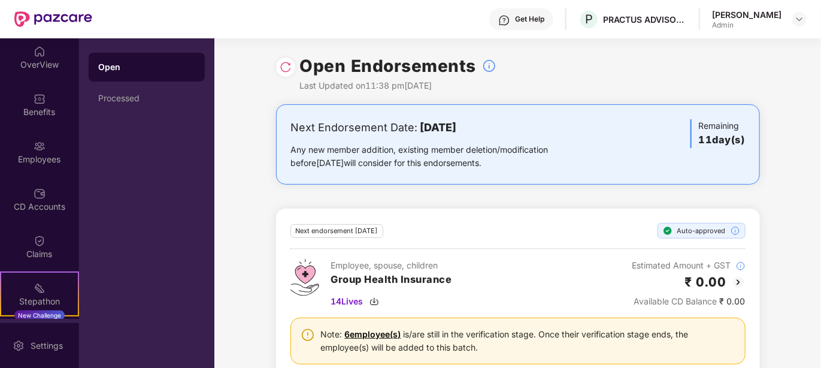
click at [738, 283] on img at bounding box center [739, 282] width 14 height 14
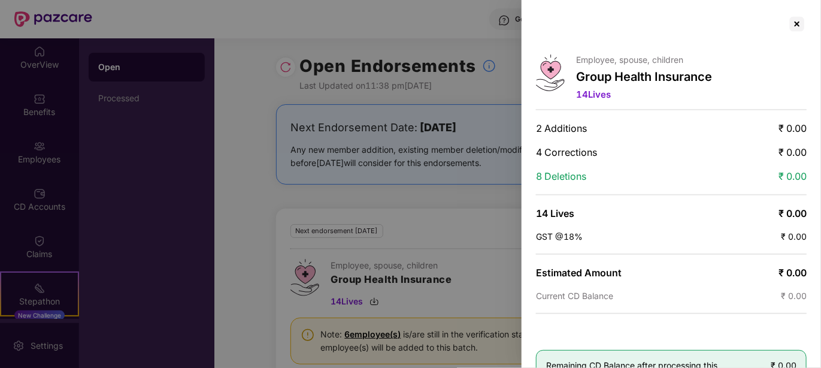
click at [491, 231] on div at bounding box center [410, 184] width 821 height 368
click at [627, 316] on div "Employee, spouse, children Group Health Insurance 14 Lives 2 Additions ₹ 0.00 4…" at bounding box center [672, 184] width 300 height 368
click at [489, 207] on div at bounding box center [410, 184] width 821 height 368
click at [798, 19] on div at bounding box center [797, 23] width 19 height 19
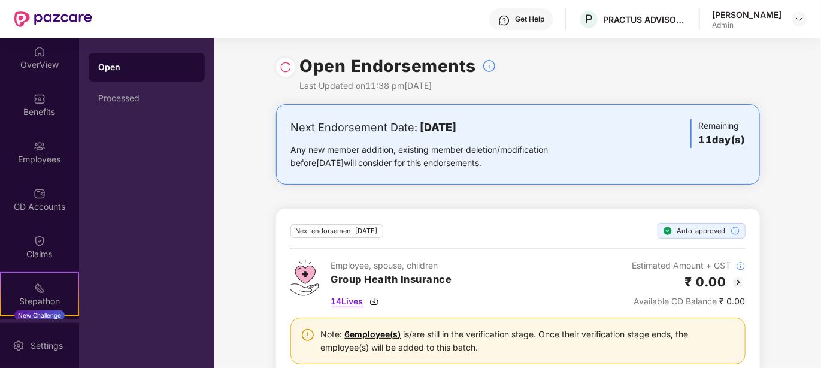
click at [346, 305] on span "14 Lives" at bounding box center [347, 301] width 32 height 13
click at [489, 220] on div "Next endorsement [DATE] Auto-approved Employee, spouse, children Group Health I…" at bounding box center [518, 299] width 484 height 180
click at [379, 333] on link "6 employee(s)" at bounding box center [373, 334] width 56 height 10
